Goal: Use online tool/utility

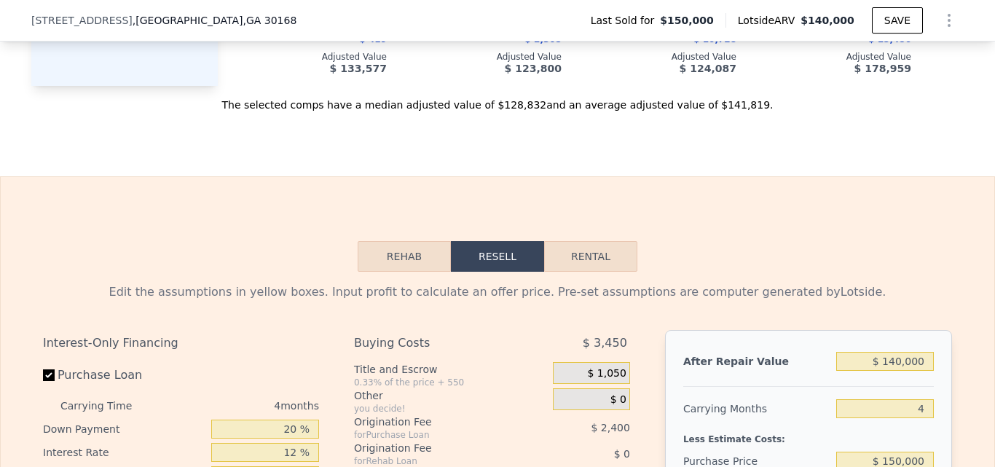
scroll to position [2026, 0]
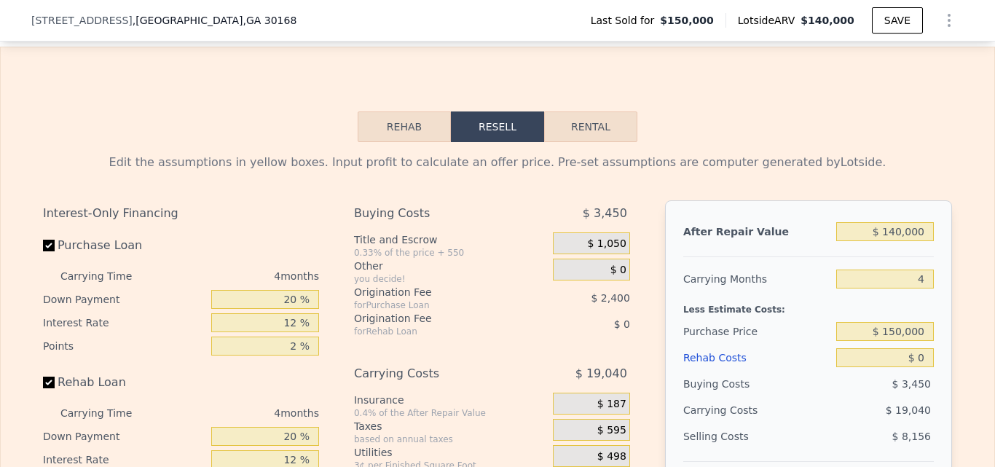
click at [602, 142] on button "Rental" at bounding box center [590, 126] width 93 height 31
select select "30"
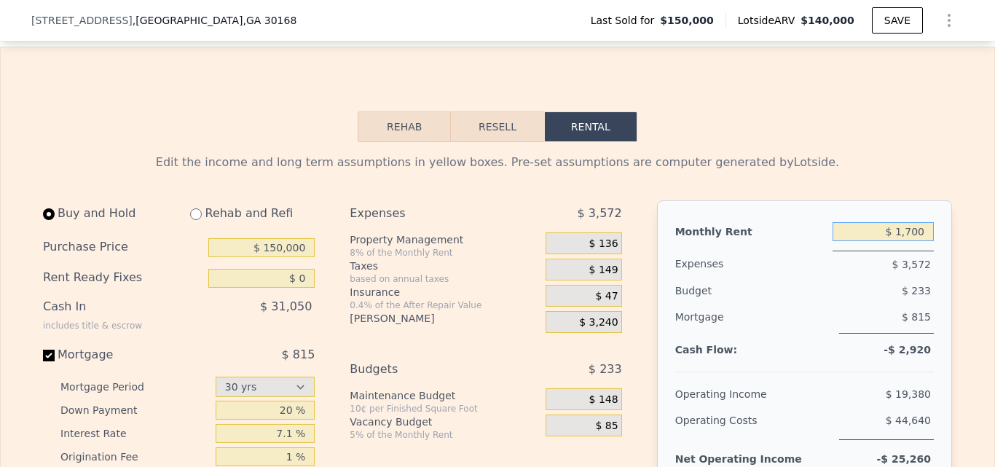
click at [904, 241] on input "$ 1,700" at bounding box center [882, 231] width 101 height 19
type input "$ 2,300"
click at [784, 244] on div "Monthly Rent" at bounding box center [750, 231] width 151 height 26
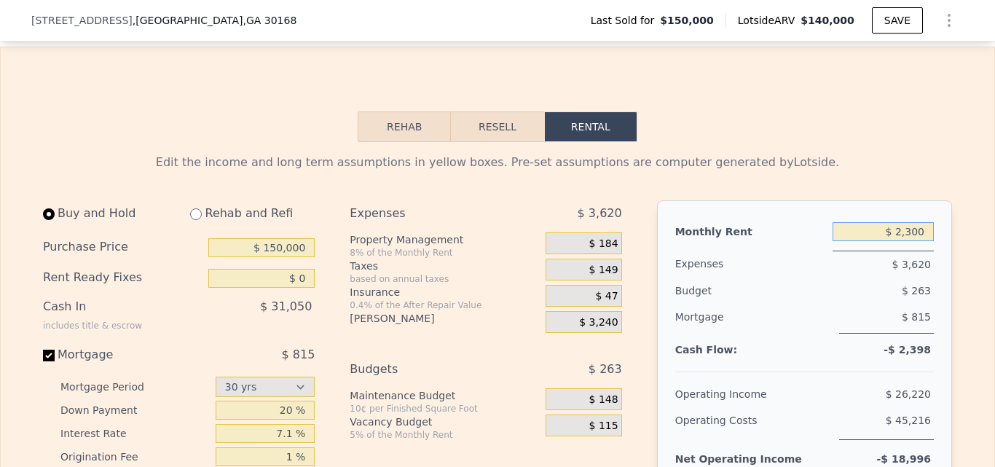
click at [912, 241] on input "$ 2,300" at bounding box center [882, 231] width 101 height 19
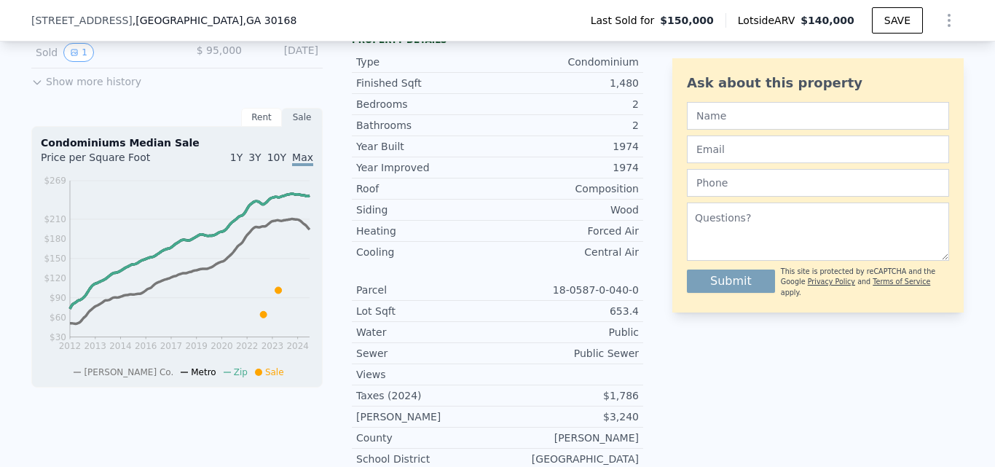
scroll to position [336, 0]
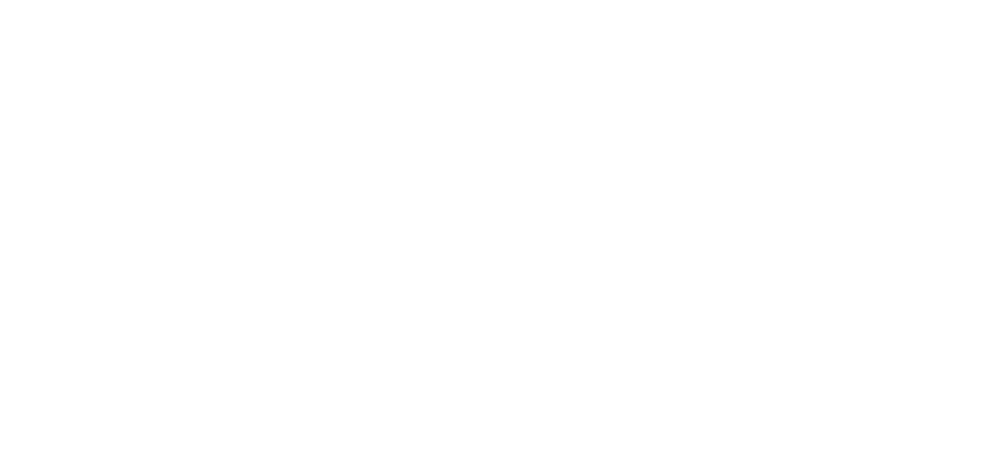
drag, startPoint x: 994, startPoint y: 33, endPoint x: 981, endPoint y: 237, distance: 204.2
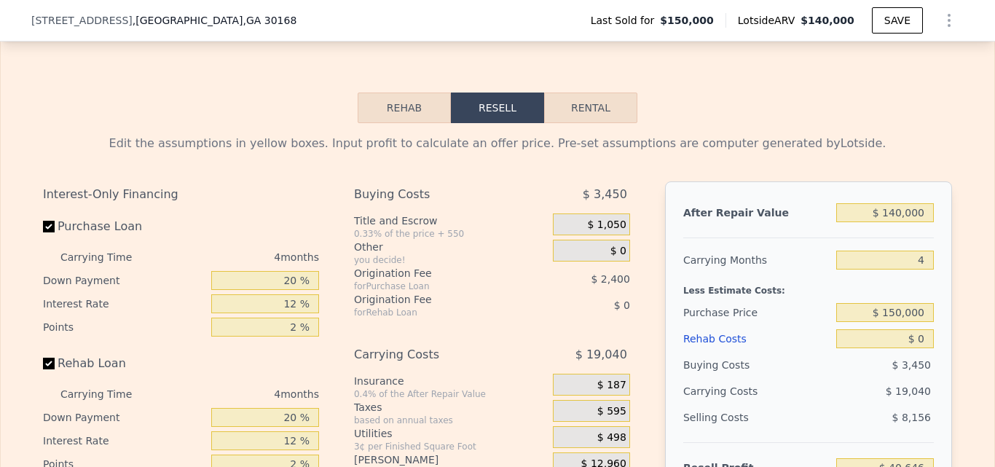
scroll to position [1984, 0]
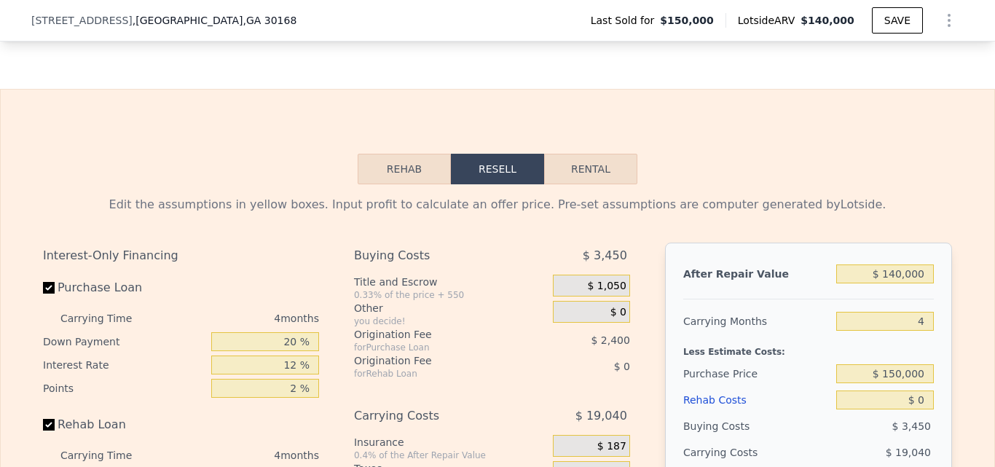
click at [575, 184] on button "Rental" at bounding box center [590, 169] width 93 height 31
select select "30"
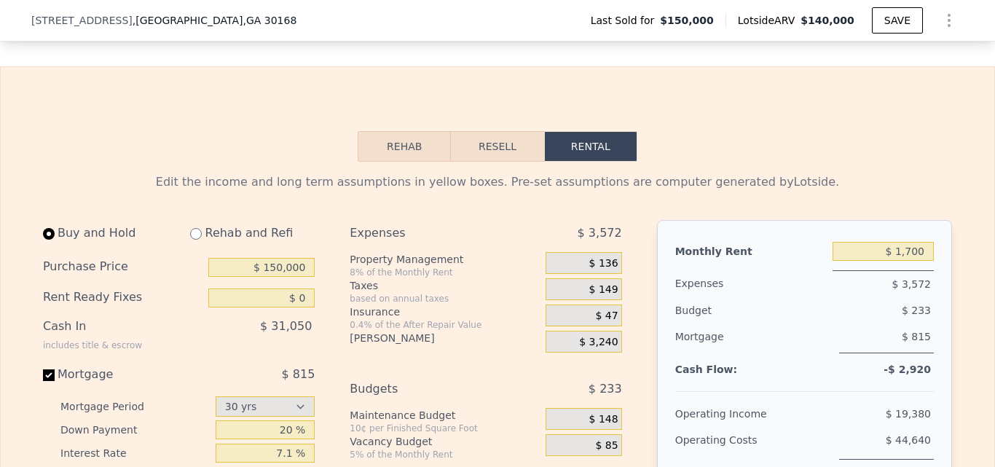
scroll to position [2014, 0]
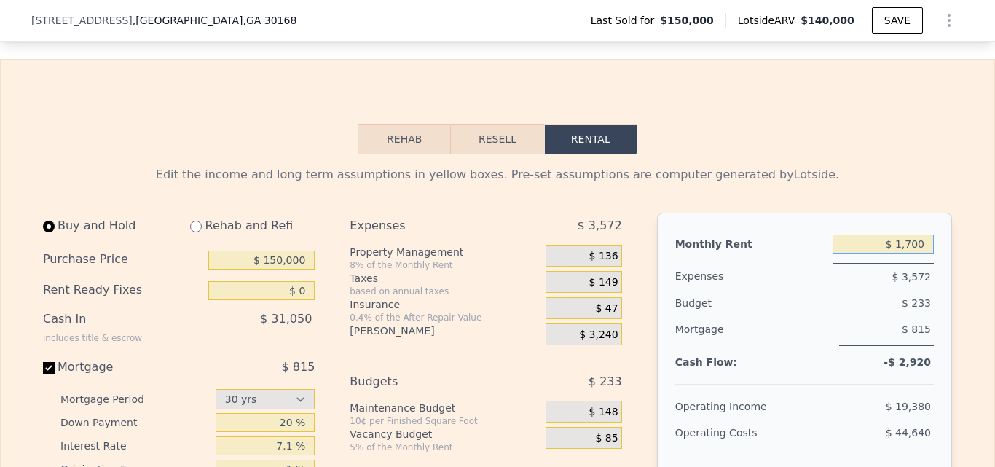
click at [912, 253] on input "$ 1,700" at bounding box center [882, 243] width 101 height 19
type input "$ 2,300"
click at [923, 183] on div "Edit the income and long term assumptions in yellow boxes. Pre-set assumptions …" at bounding box center [497, 174] width 909 height 17
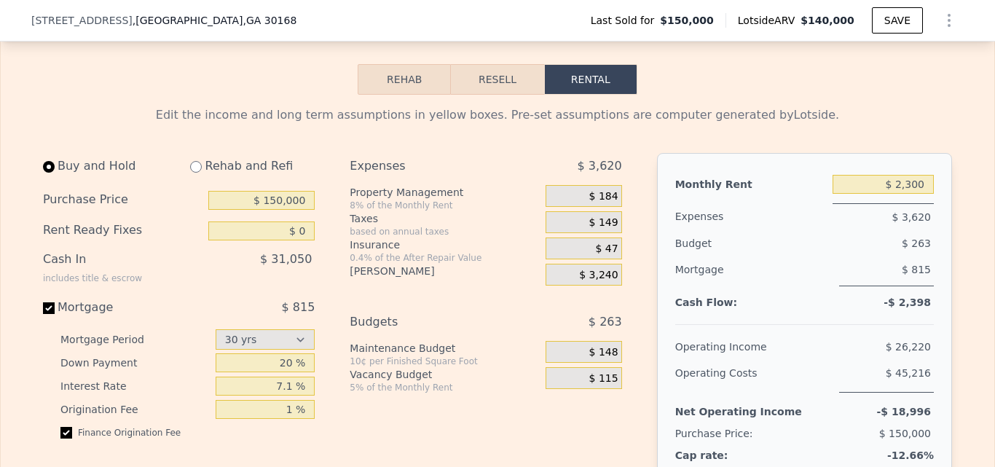
scroll to position [2082, 0]
